Goal: Task Accomplishment & Management: Complete application form

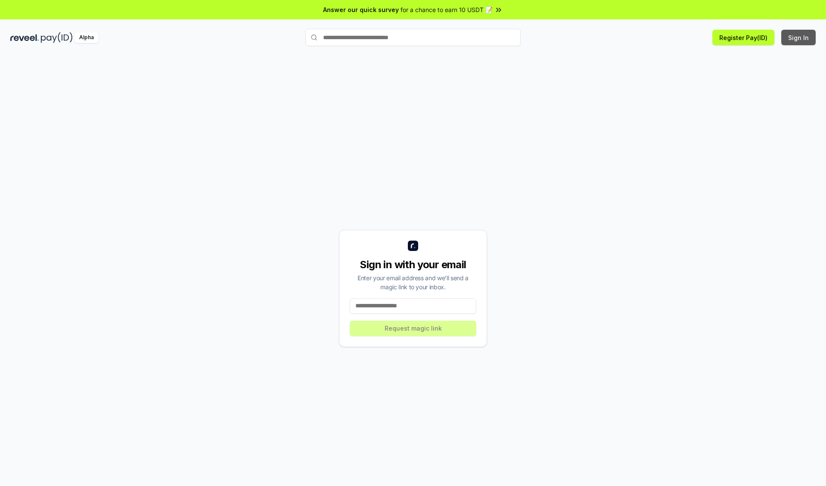
click at [799, 37] on button "Sign In" at bounding box center [798, 37] width 34 height 15
type input "**********"
click at [413, 328] on button "Request magic link" at bounding box center [413, 328] width 127 height 15
